Goal: Information Seeking & Learning: Learn about a topic

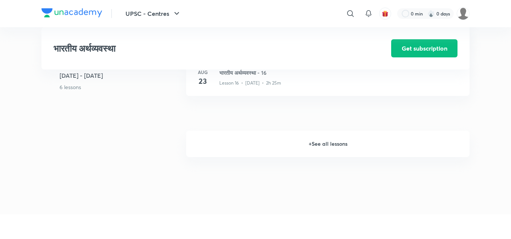
scroll to position [1036, 0]
click at [338, 144] on h6 "+ See all lessons" at bounding box center [327, 143] width 283 height 26
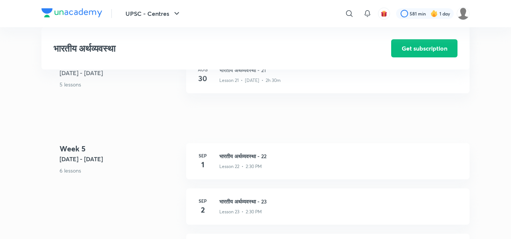
scroll to position [1307, 0]
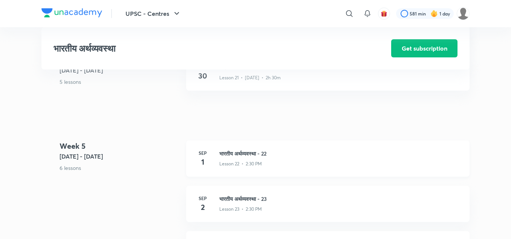
click at [253, 157] on div "Lesson 22 • 2:30 PM" at bounding box center [339, 162] width 241 height 10
